Goal: Task Accomplishment & Management: Complete application form

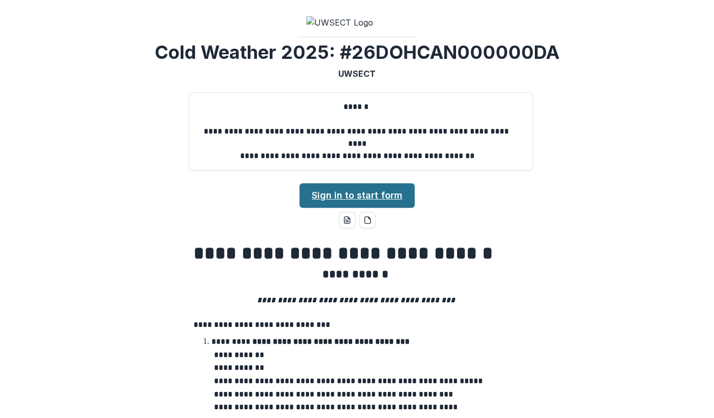
click at [329, 208] on link "Sign in to start form" at bounding box center [356, 195] width 115 height 25
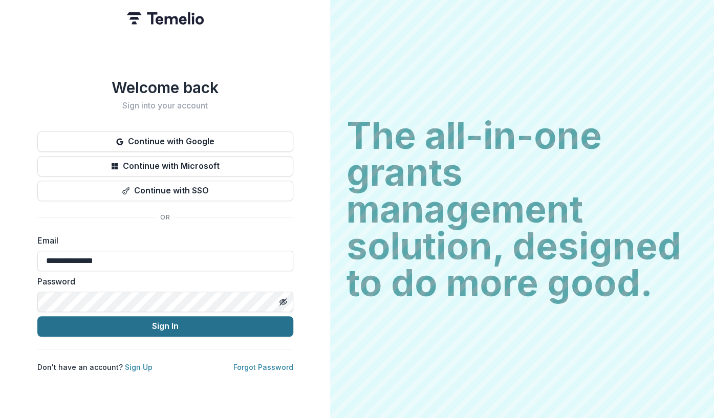
click at [169, 323] on button "Sign In" at bounding box center [165, 326] width 256 height 20
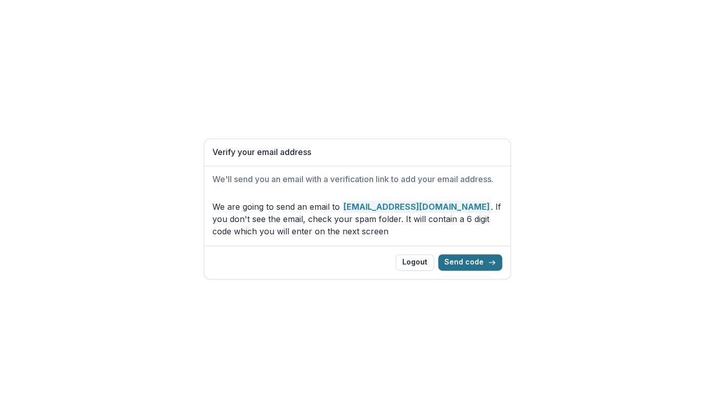
click at [468, 264] on button "Send code" at bounding box center [470, 262] width 64 height 16
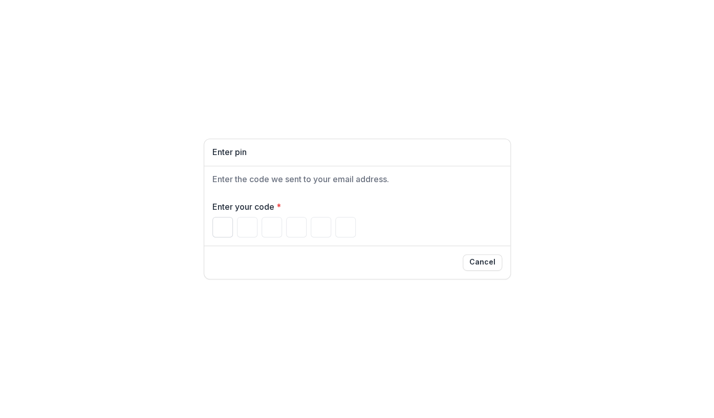
paste input "*"
type input "*"
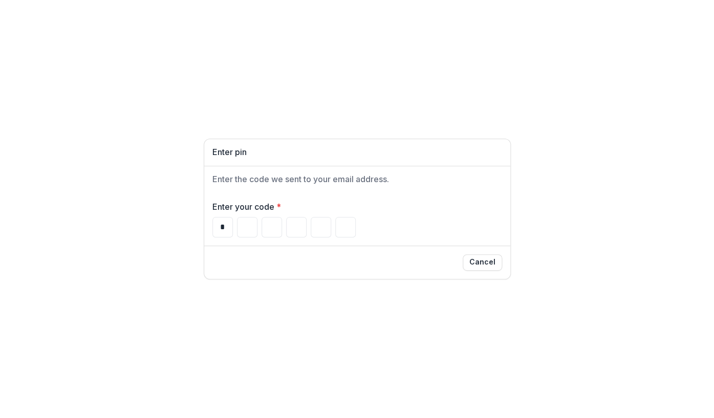
type input "*"
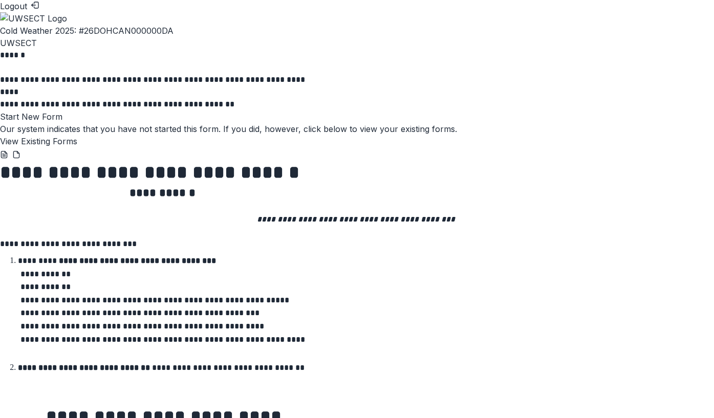
scroll to position [86, 0]
click at [62, 123] on button "Start New Form" at bounding box center [31, 117] width 62 height 12
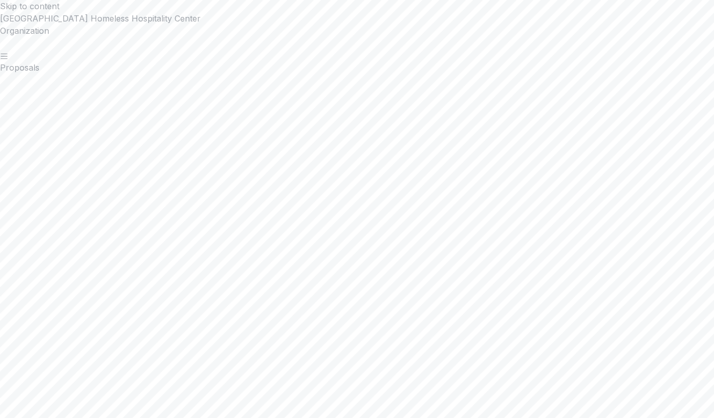
scroll to position [511, 0]
type input "**********"
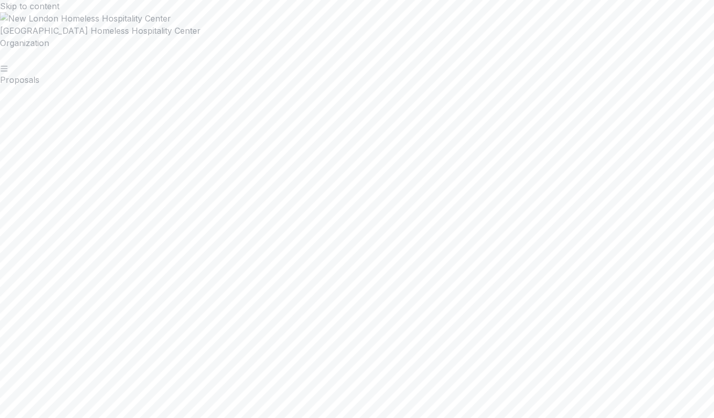
type input "**********"
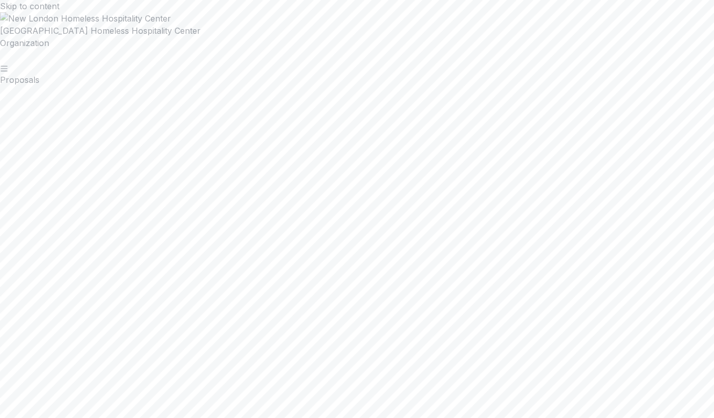
type input "**********"
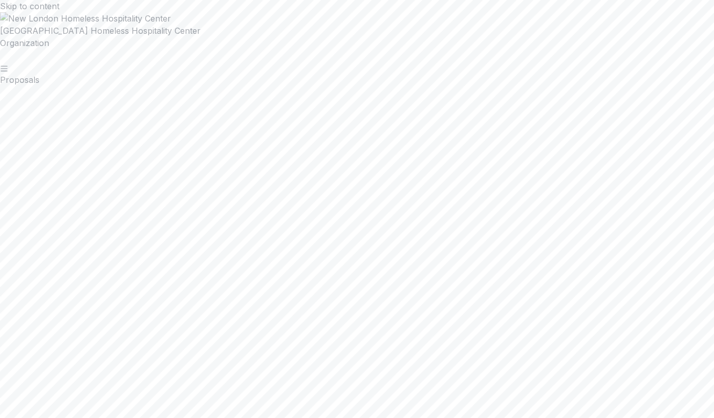
click at [220, 396] on button "Logout" at bounding box center [237, 402] width 35 height 12
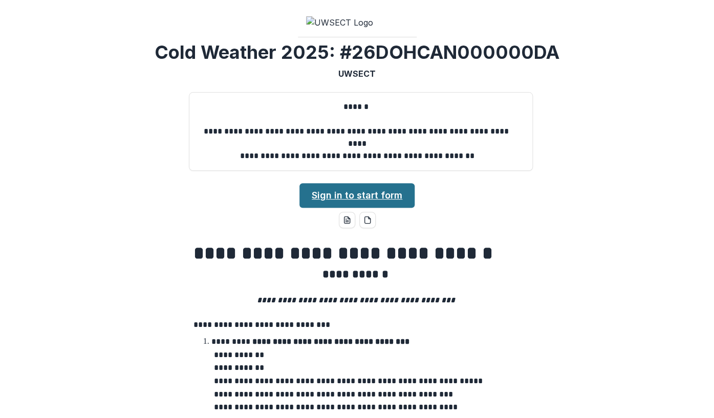
click at [356, 208] on link "Sign in to start form" at bounding box center [356, 195] width 115 height 25
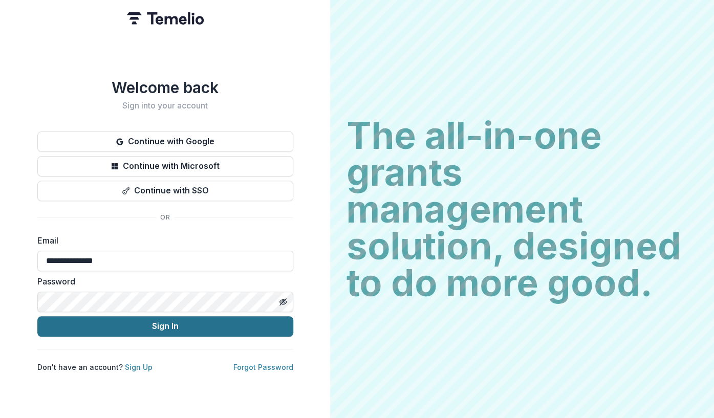
click at [161, 324] on button "Sign In" at bounding box center [165, 326] width 256 height 20
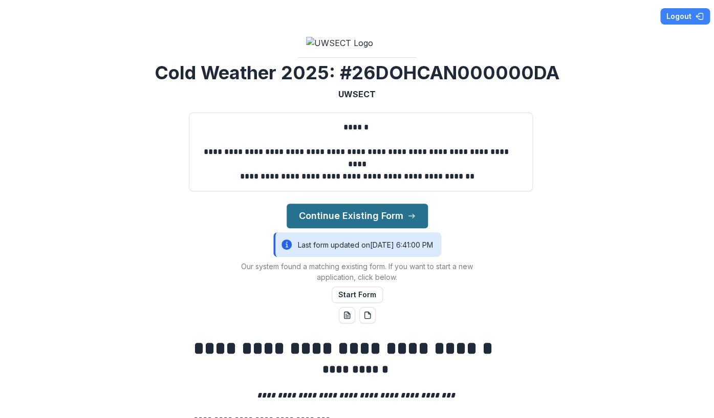
click at [347, 228] on button "Continue Existing Form" at bounding box center [357, 216] width 141 height 25
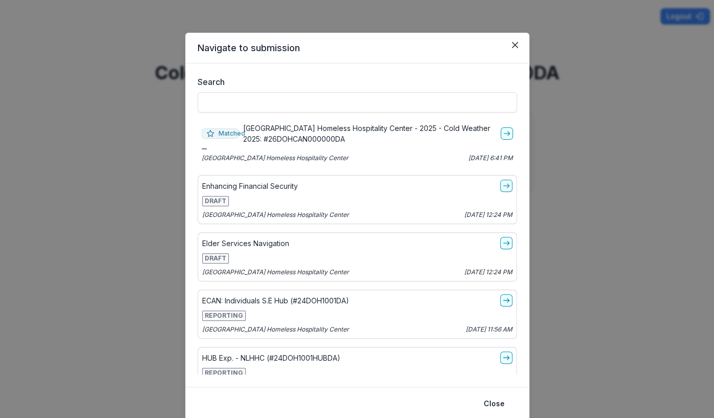
click at [350, 128] on p "[GEOGRAPHIC_DATA] Homeless Hospitality Center - 2025 - Cold Weather 2025: #26DO…" at bounding box center [369, 133] width 253 height 21
click at [509, 134] on polyline "go-to" at bounding box center [508, 134] width 2 height 4
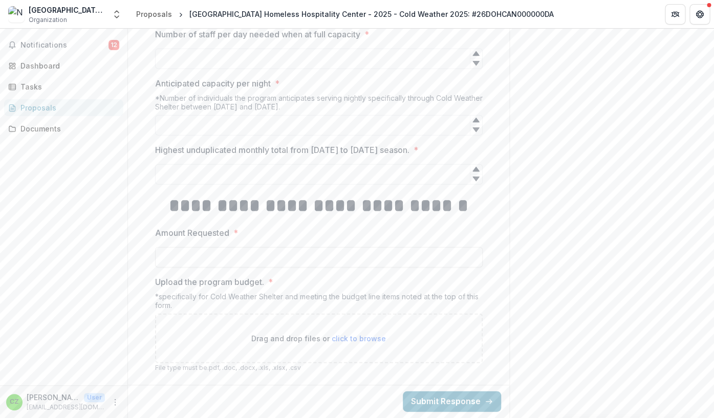
scroll to position [902, 0]
click at [475, 181] on icon at bounding box center [475, 179] width 7 height 5
type input "*"
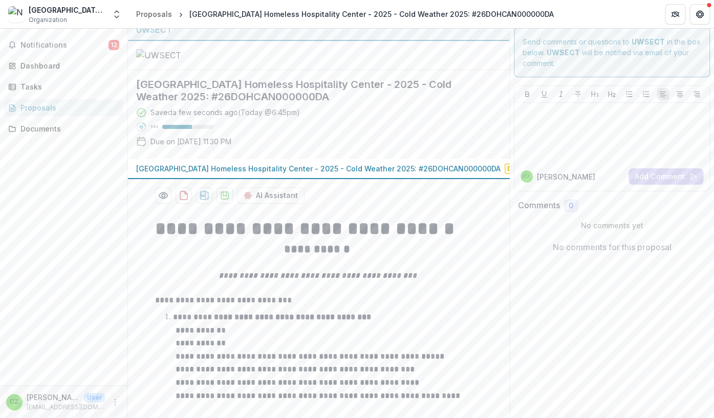
scroll to position [0, 0]
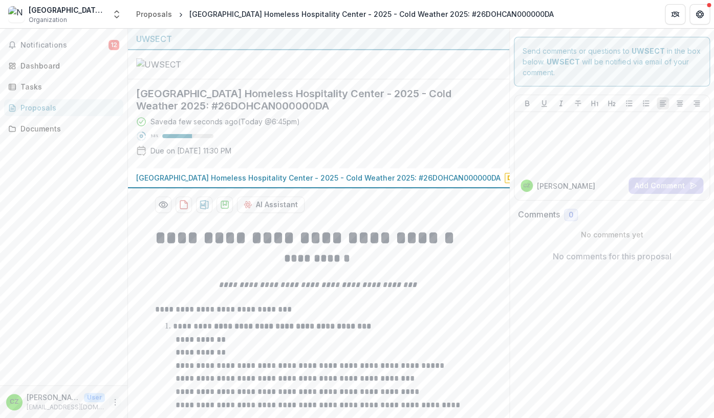
click at [115, 401] on icon "More" at bounding box center [115, 402] width 8 height 8
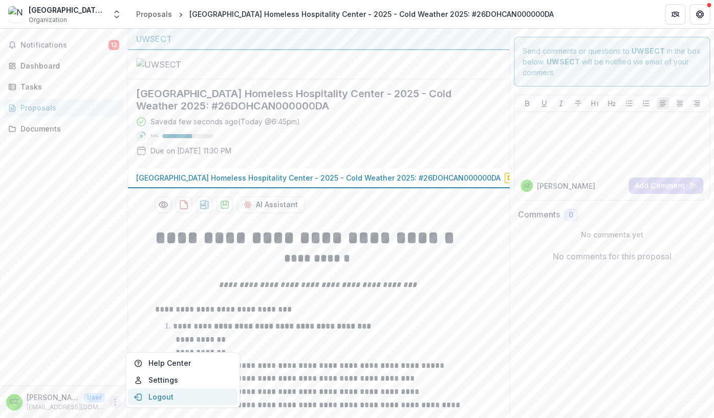
click at [157, 394] on button "Logout" at bounding box center [183, 396] width 110 height 17
